Goal: Find specific page/section: Find specific page/section

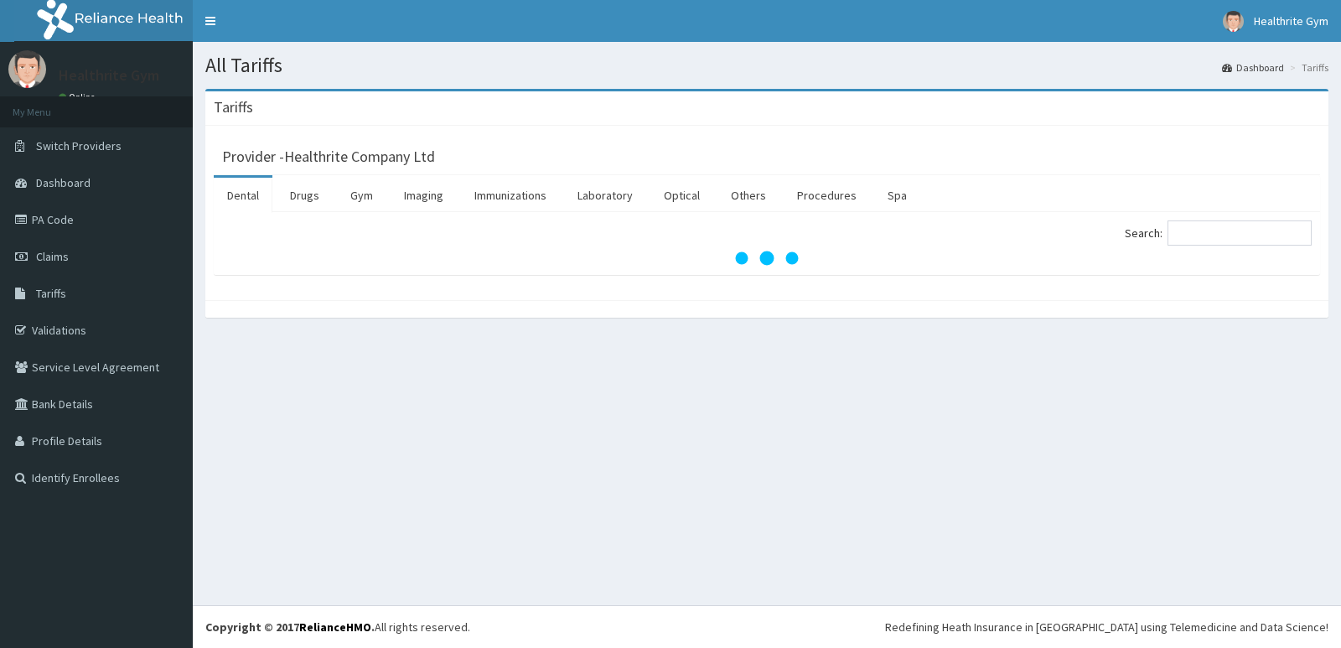
drag, startPoint x: 716, startPoint y: 330, endPoint x: 708, endPoint y: 289, distance: 41.8
click at [708, 289] on div "Tariffs Provider - Healthrite Company Ltd Dental Drugs Gym Imaging Immunization…" at bounding box center [767, 212] width 1149 height 246
click at [300, 196] on link "Drugs" at bounding box center [305, 195] width 56 height 35
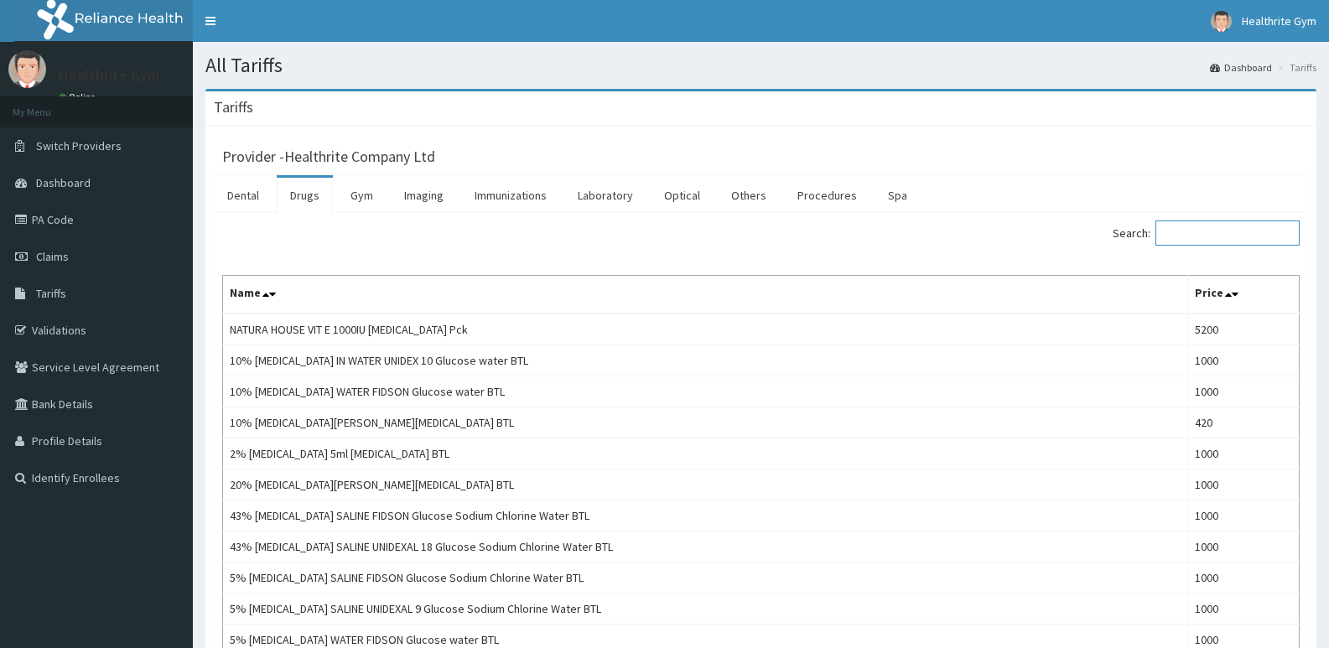
click at [1185, 235] on input "Search:" at bounding box center [1227, 232] width 144 height 25
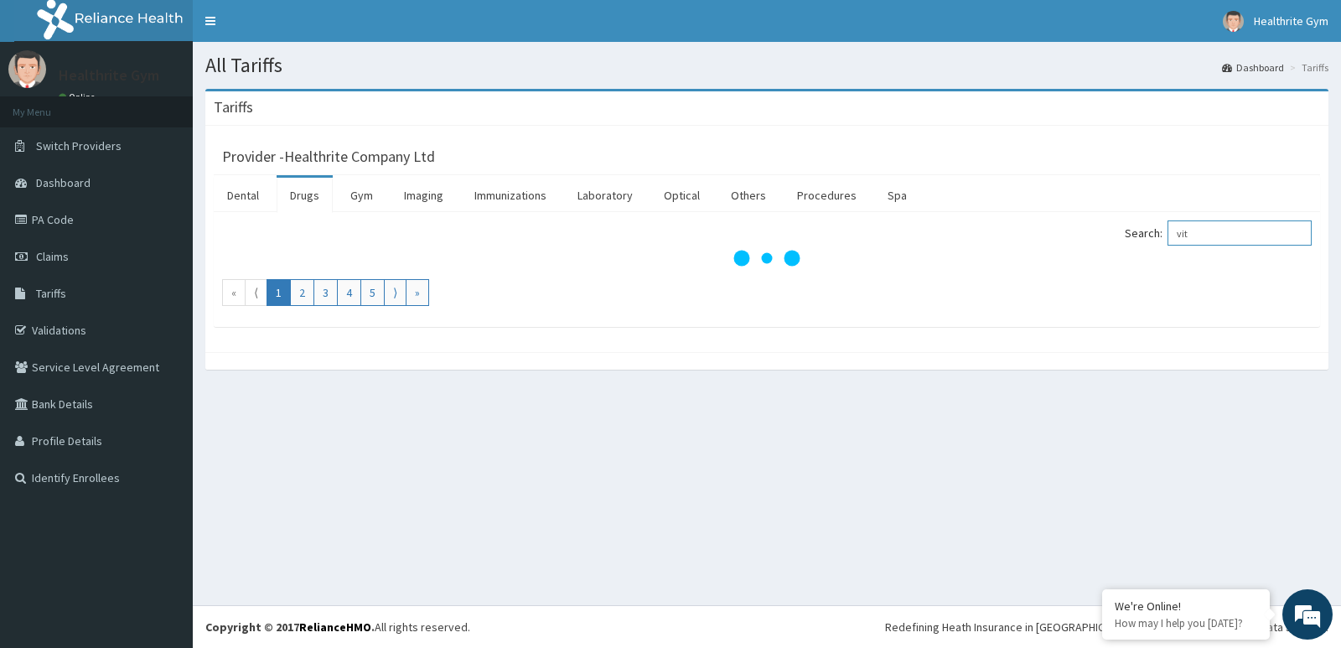
type input "vita"
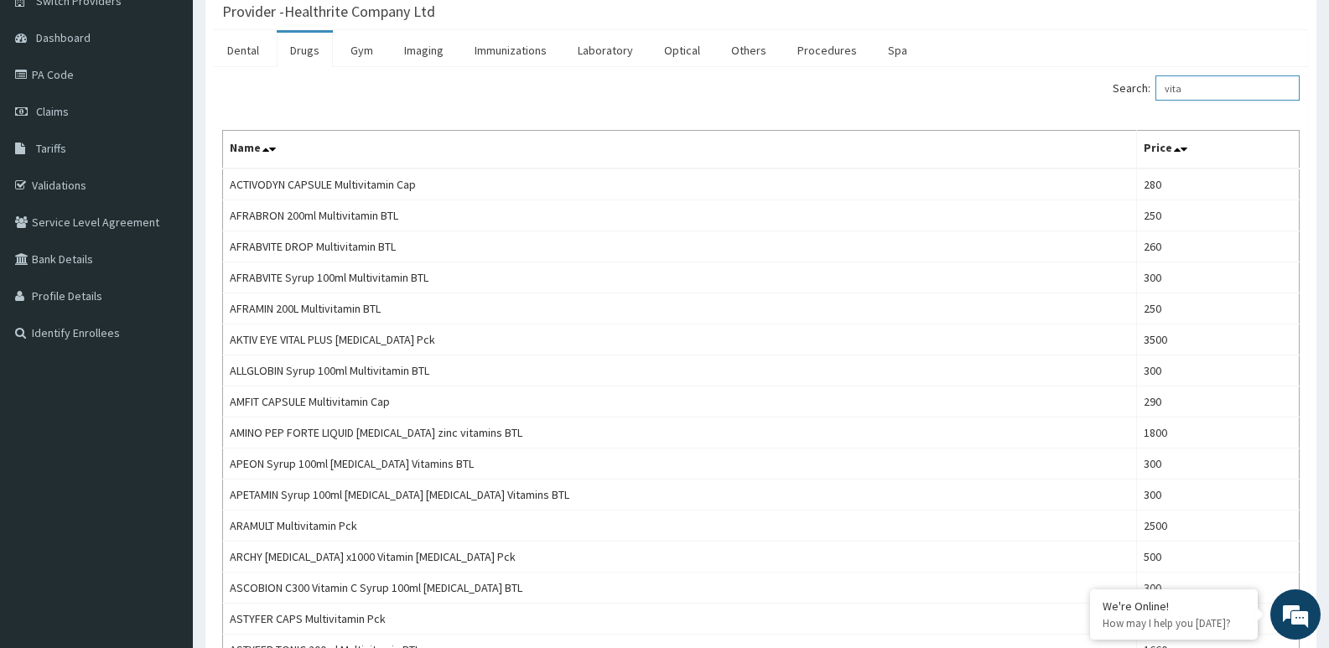
scroll to position [206, 0]
